Goal: Information Seeking & Learning: Learn about a topic

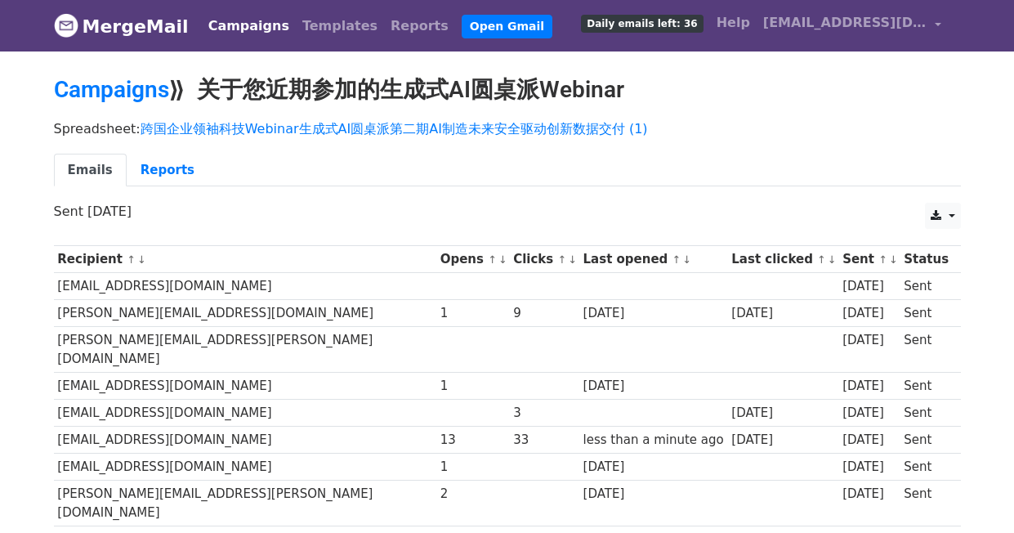
click at [240, 25] on link "Campaigns" at bounding box center [249, 26] width 94 height 33
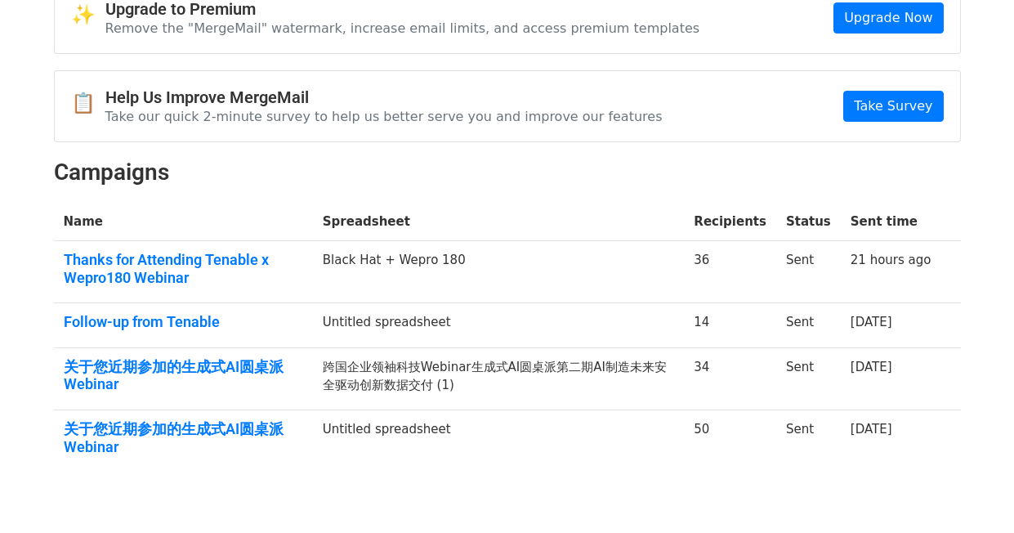
scroll to position [96, 0]
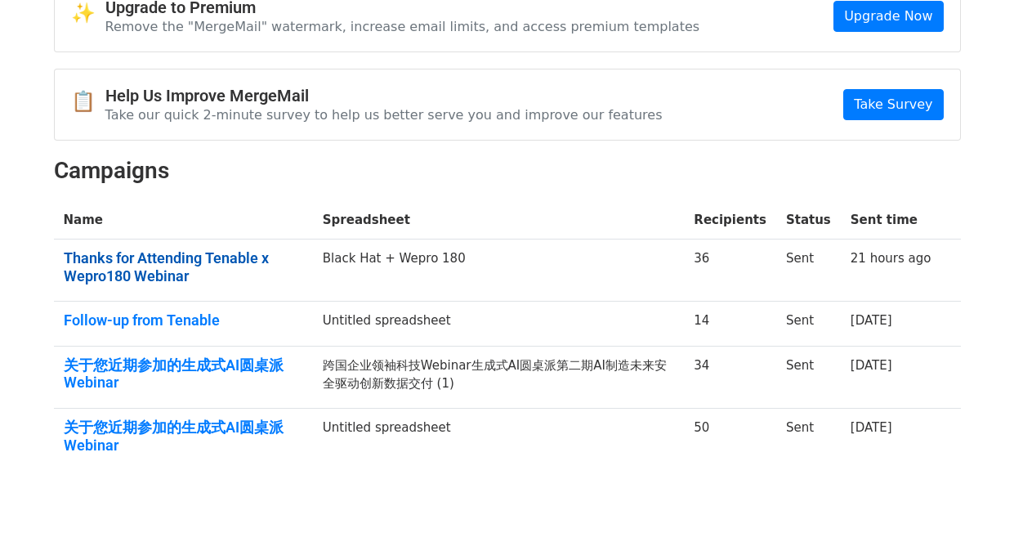
click at [208, 258] on link "Thanks for Attending Tenable x Wepro180 Webinar" at bounding box center [184, 266] width 240 height 35
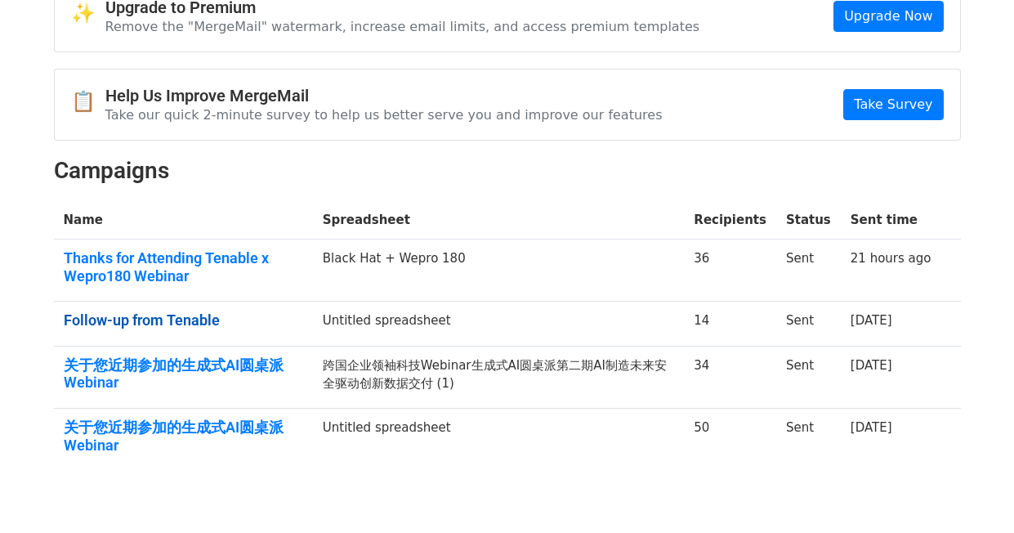
click at [159, 319] on link "Follow-up from Tenable" at bounding box center [184, 320] width 240 height 18
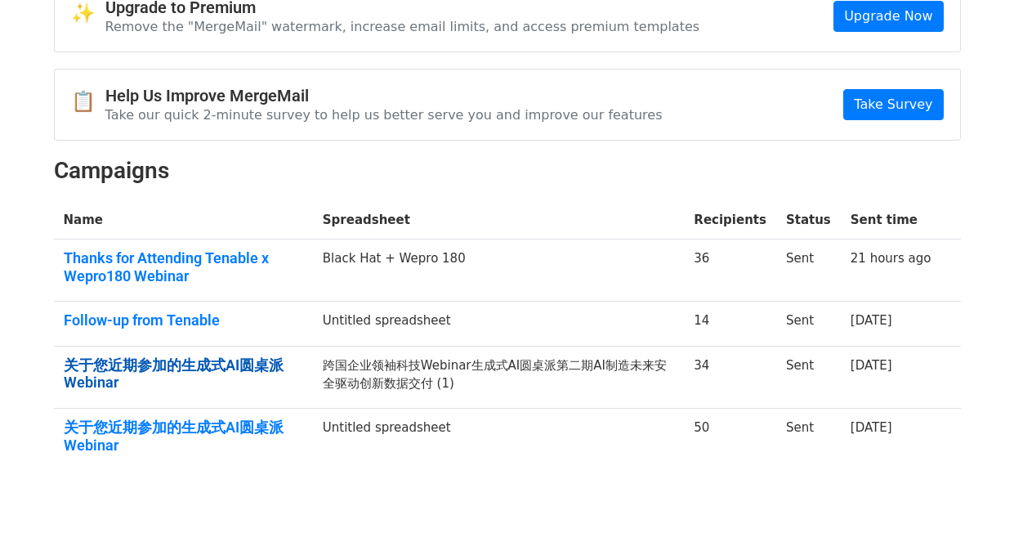
click at [218, 357] on link "关于您近期参加的生成式AI圆桌派Webinar" at bounding box center [184, 373] width 240 height 35
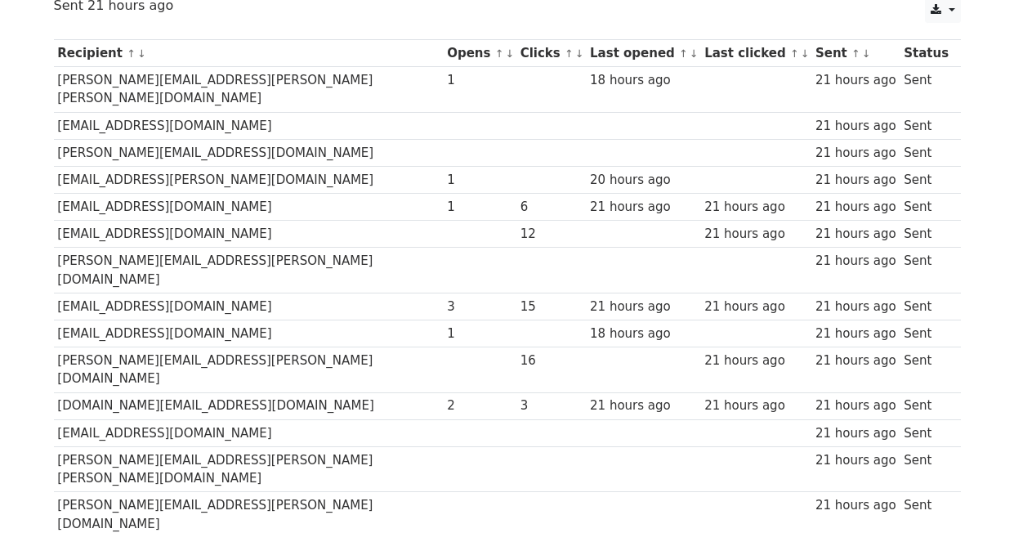
scroll to position [204, 0]
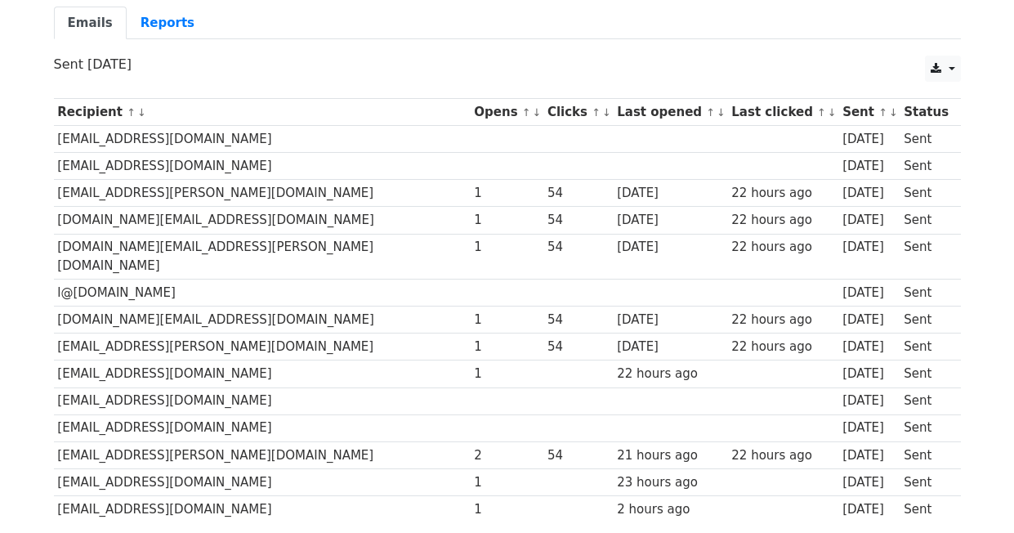
scroll to position [174, 0]
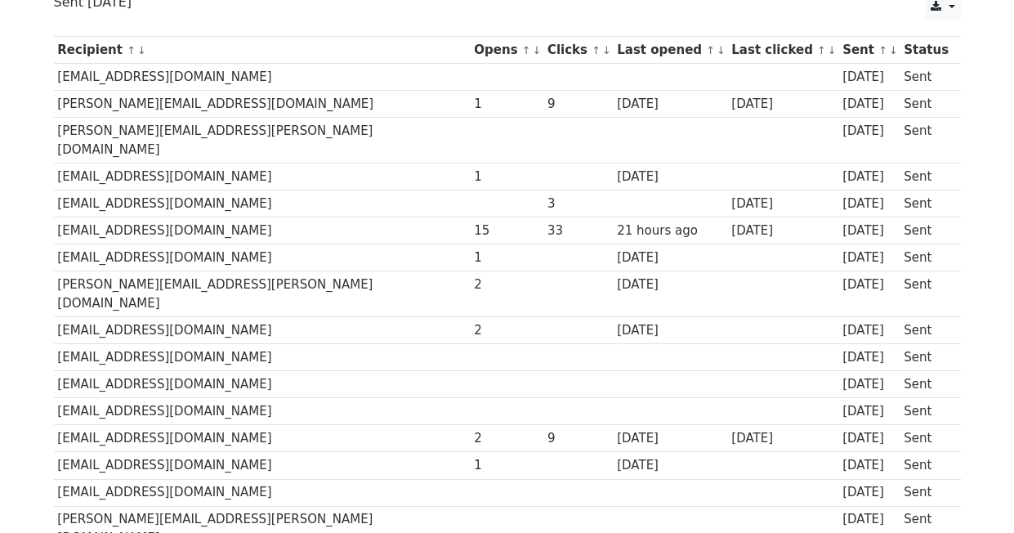
scroll to position [208, 0]
